Goal: Check status: Check status

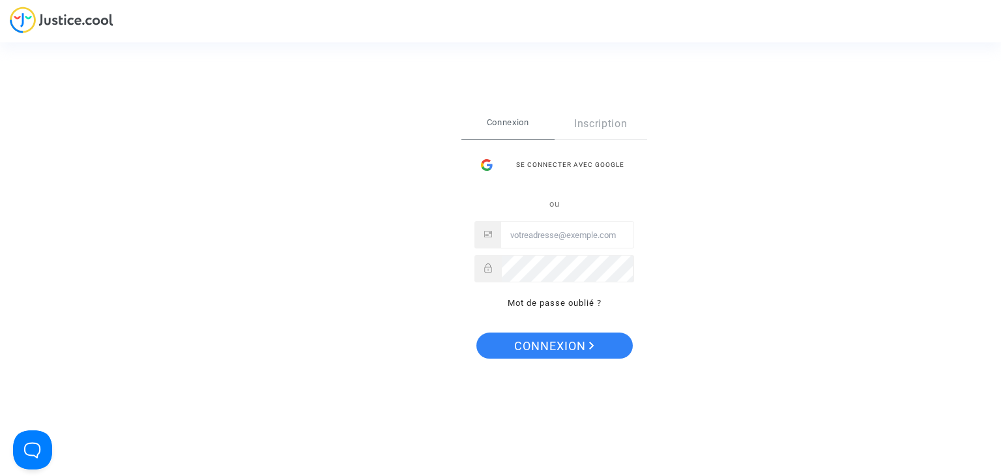
type input "flights@lawfirm.bg"
click at [557, 347] on span "Connexion" at bounding box center [554, 345] width 80 height 27
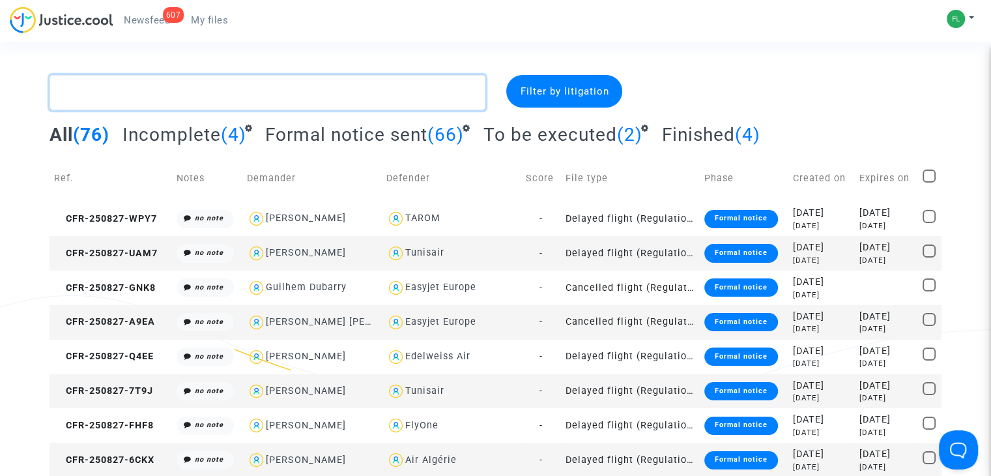
click at [227, 94] on textarea at bounding box center [268, 92] width 436 height 35
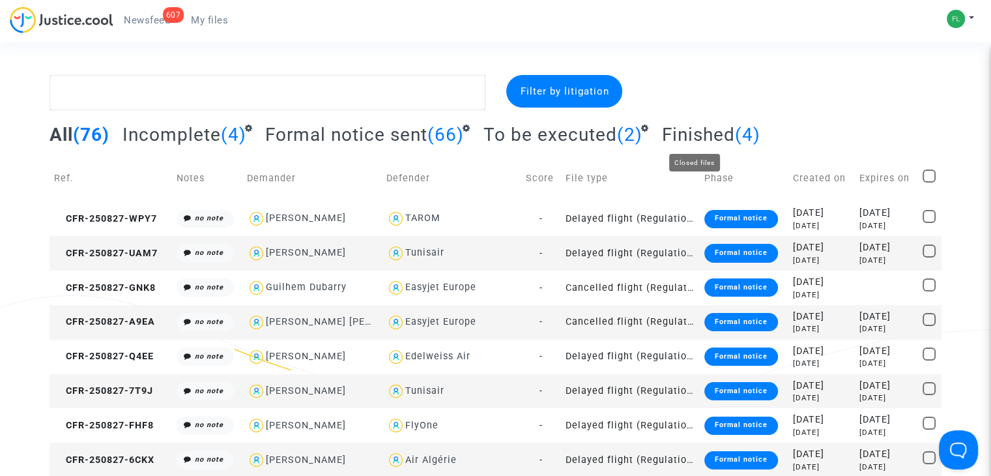
click at [690, 130] on span "Finished" at bounding box center [697, 134] width 73 height 21
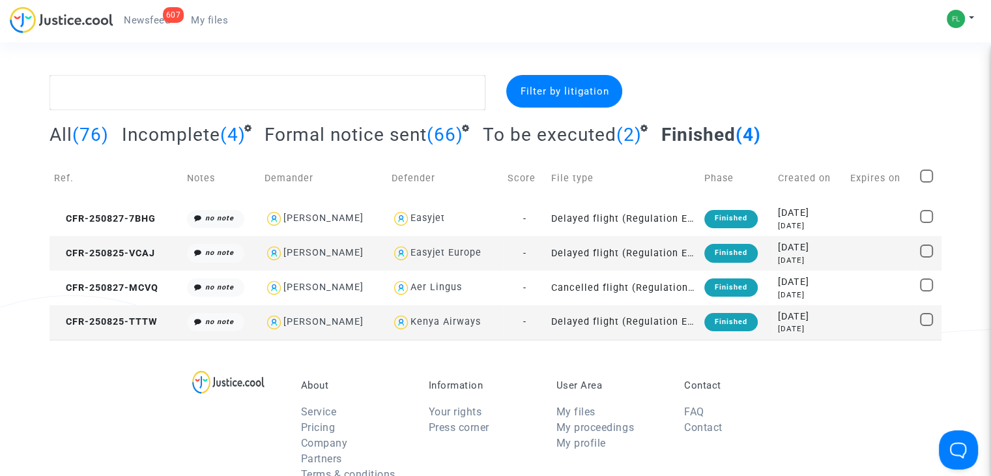
scroll to position [65, 0]
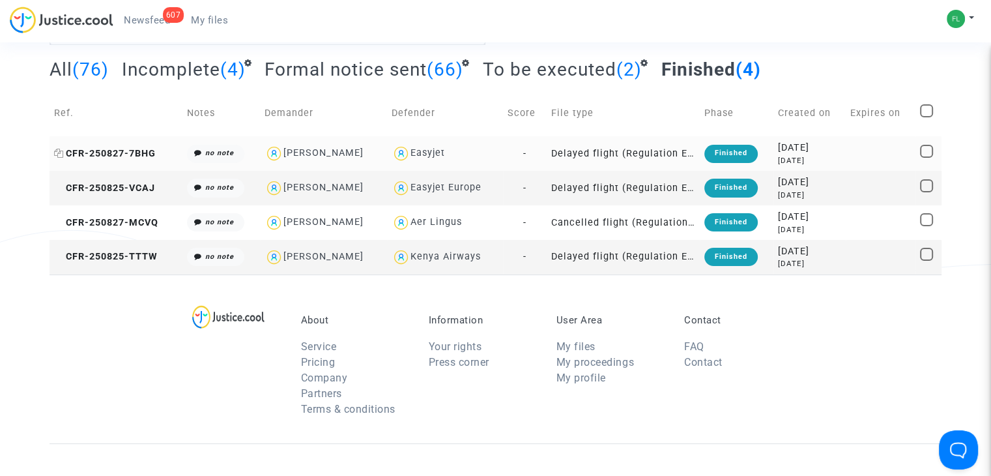
click at [135, 152] on span "CFR-250827-7BHG" at bounding box center [105, 153] width 102 height 11
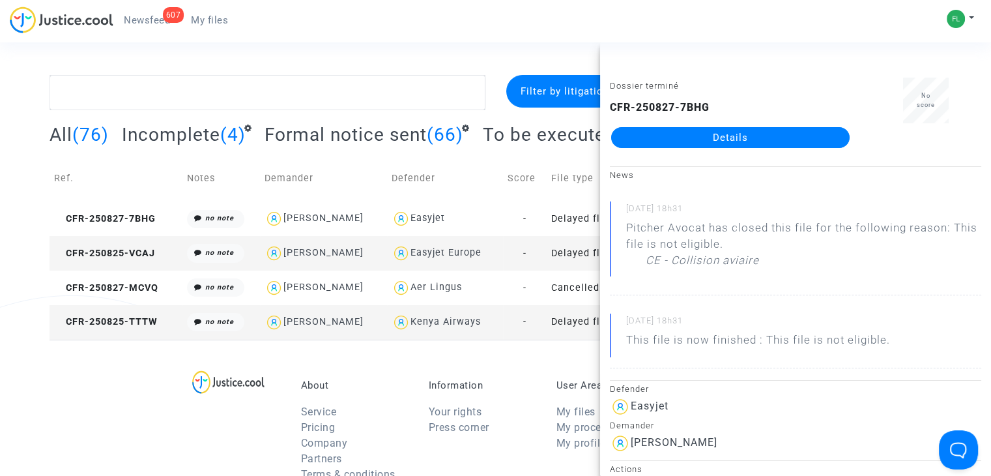
scroll to position [0, 0]
click at [130, 249] on span "CFR-250825-VCAJ" at bounding box center [104, 253] width 101 height 11
click at [76, 284] on span "CFR-250827-MCVQ" at bounding box center [106, 287] width 104 height 11
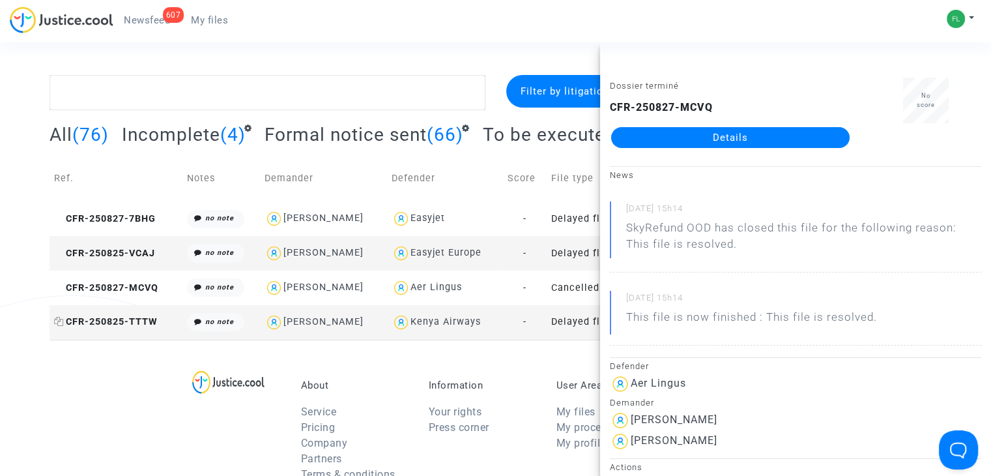
click at [104, 326] on span "CFR-250825-TTTW" at bounding box center [106, 321] width 104 height 11
click at [425, 55] on section "Filter by litigation All (76) Incomplete (4) Formal notice sent (66) To be exec…" at bounding box center [495, 411] width 991 height 823
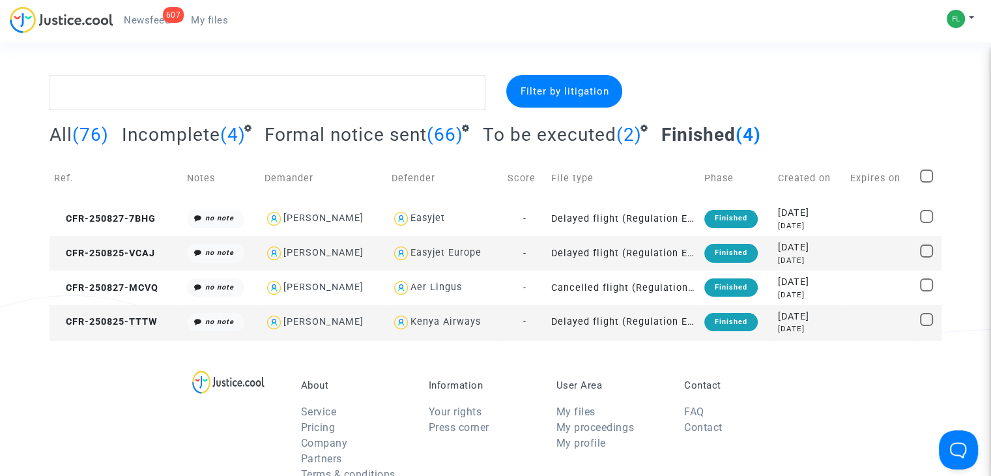
click at [143, 20] on span "Newsfeed" at bounding box center [147, 20] width 46 height 12
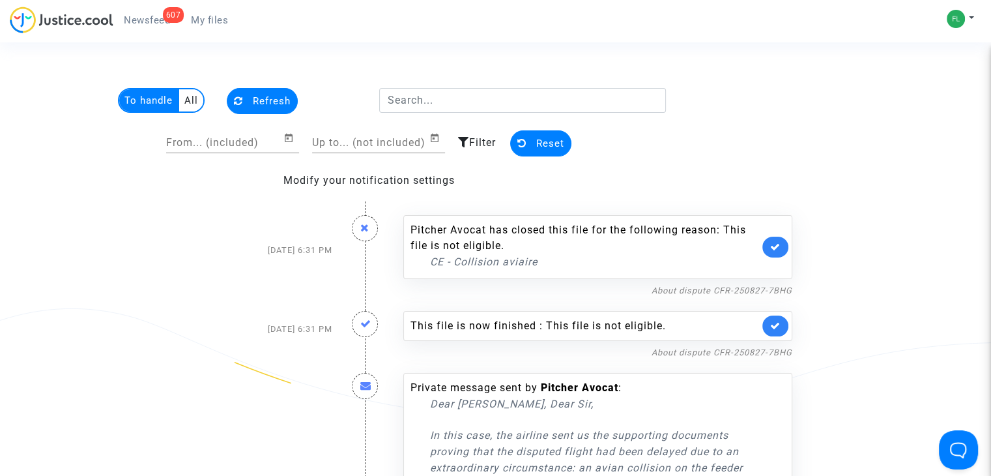
click at [477, 139] on span "Filter" at bounding box center [482, 142] width 27 height 12
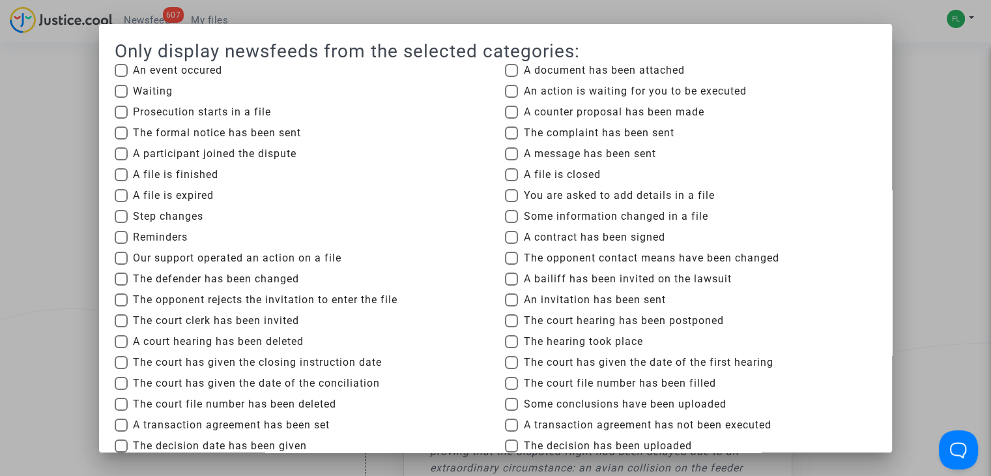
click at [26, 199] on div at bounding box center [495, 238] width 991 height 476
